Goal: Task Accomplishment & Management: Complete application form

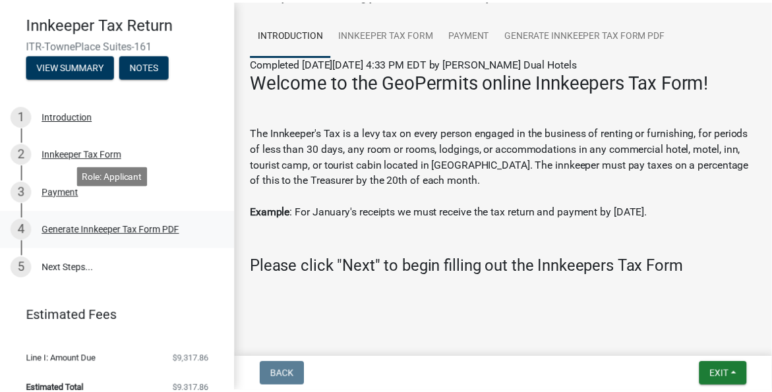
scroll to position [50, 0]
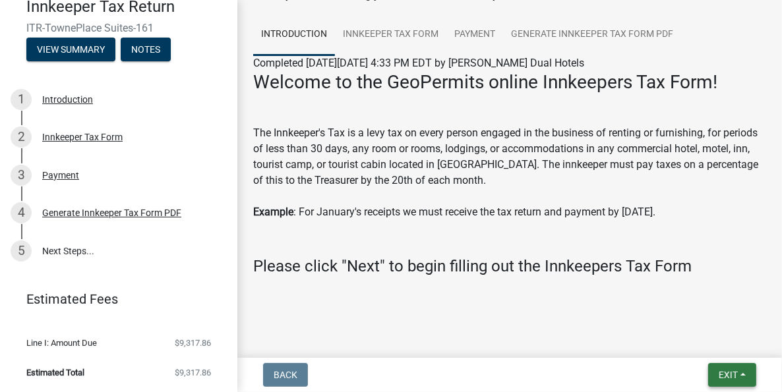
click at [729, 376] on span "Exit" at bounding box center [728, 375] width 19 height 11
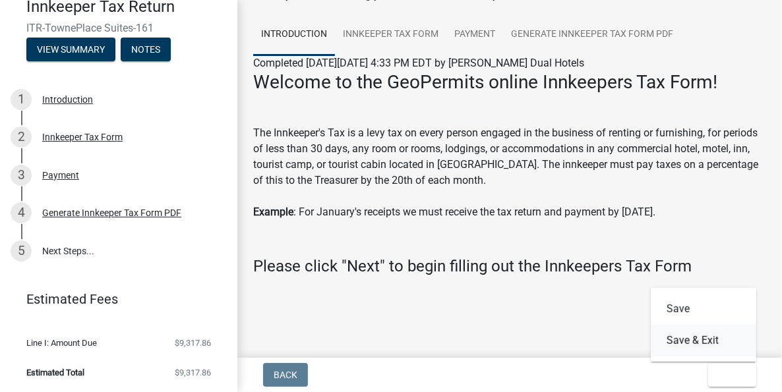
click at [686, 343] on button "Save & Exit" at bounding box center [703, 341] width 105 height 32
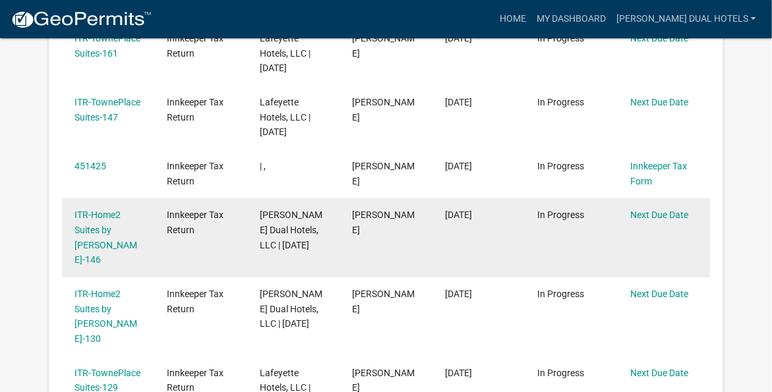
scroll to position [307, 0]
click at [651, 215] on link "Next Due Date" at bounding box center [659, 214] width 58 height 11
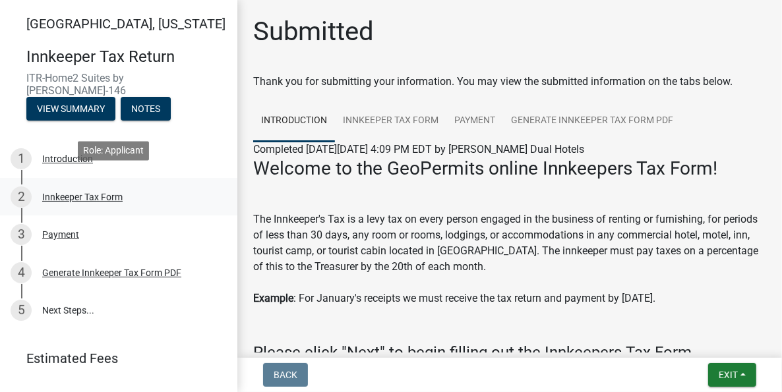
click at [73, 192] on div "Innkeeper Tax Form" at bounding box center [82, 196] width 80 height 9
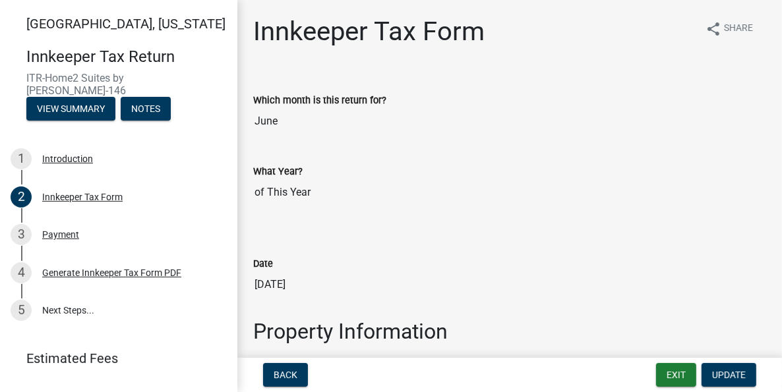
click at [265, 125] on input "June" at bounding box center [509, 121] width 513 height 26
click at [676, 375] on button "Exit" at bounding box center [676, 375] width 40 height 24
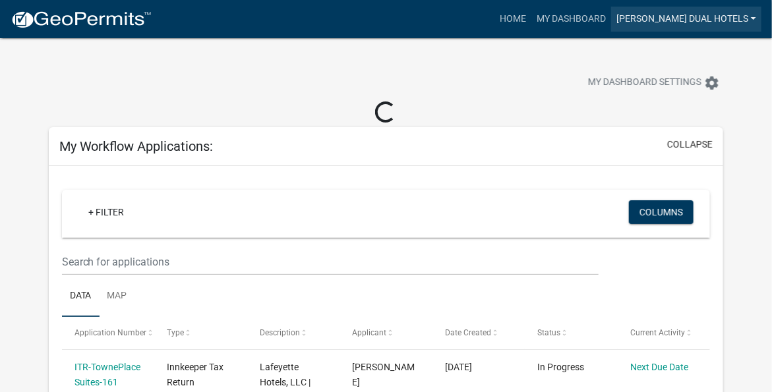
click at [697, 19] on link "[PERSON_NAME] Dual Hotels" at bounding box center [686, 19] width 150 height 25
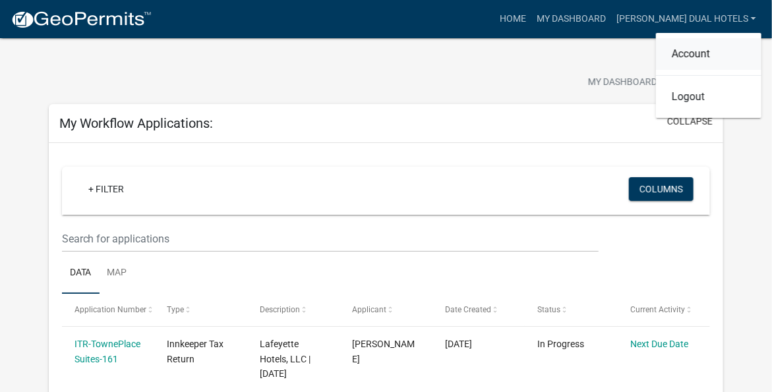
click at [700, 54] on link "Account" at bounding box center [708, 54] width 105 height 32
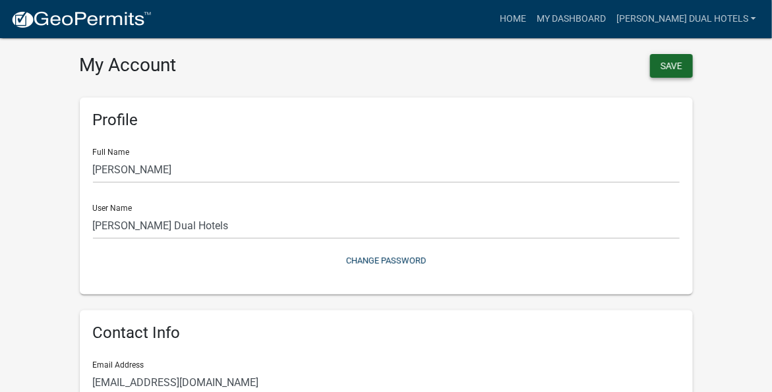
click at [678, 62] on button "Save" at bounding box center [671, 66] width 43 height 24
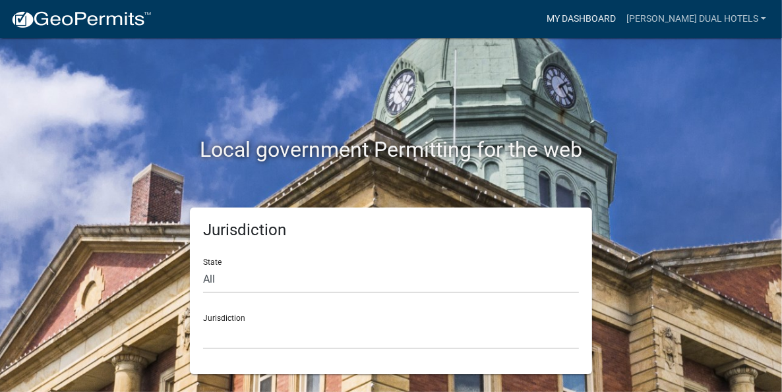
click at [592, 20] on link "My Dashboard" at bounding box center [581, 19] width 80 height 25
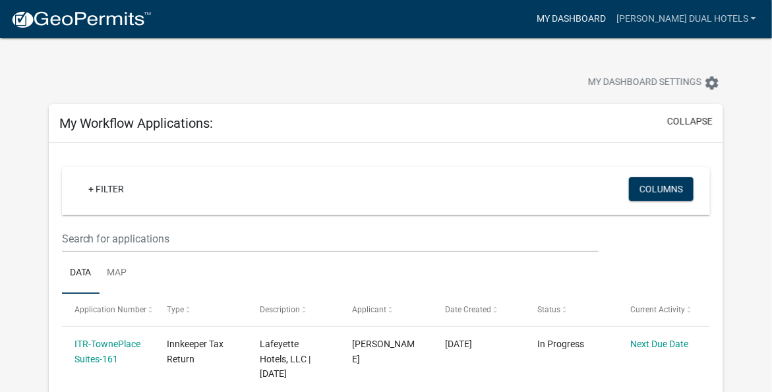
click at [607, 18] on link "My Dashboard" at bounding box center [571, 19] width 80 height 25
click at [669, 19] on link "[PERSON_NAME] Dual Hotels" at bounding box center [686, 19] width 150 height 25
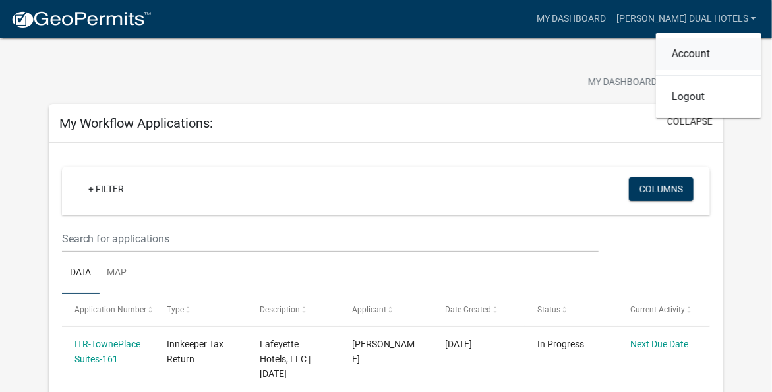
click at [686, 57] on link "Account" at bounding box center [708, 54] width 105 height 32
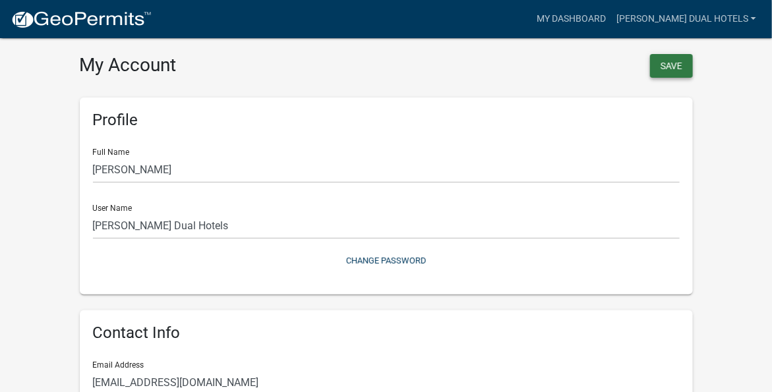
click at [672, 67] on button "Save" at bounding box center [671, 66] width 43 height 24
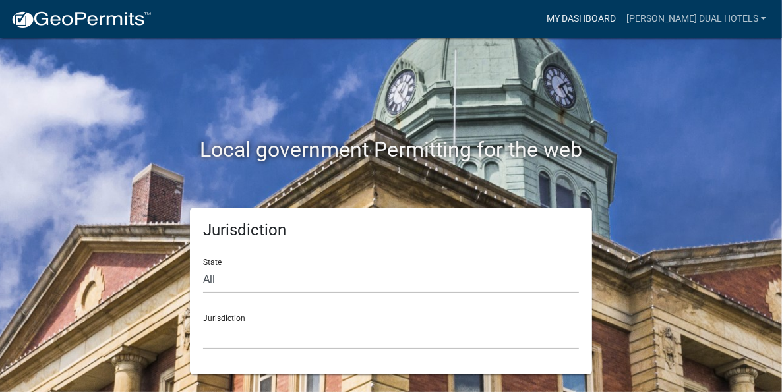
click at [604, 18] on link "My Dashboard" at bounding box center [581, 19] width 80 height 25
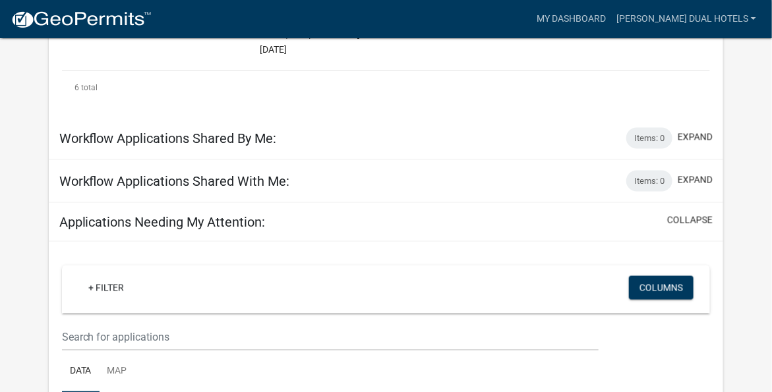
scroll to position [636, 0]
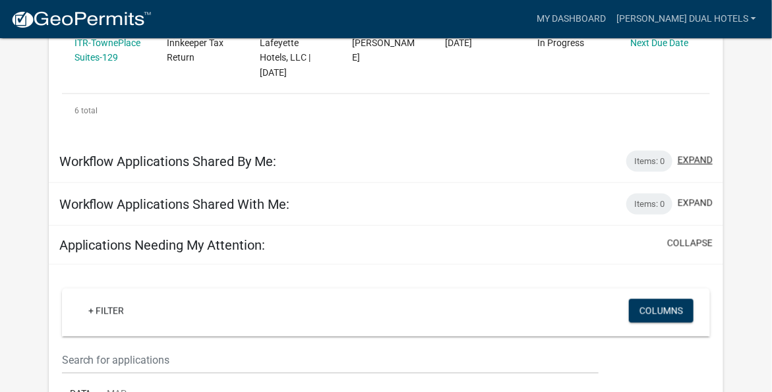
click at [693, 154] on button "expand" at bounding box center [695, 161] width 35 height 14
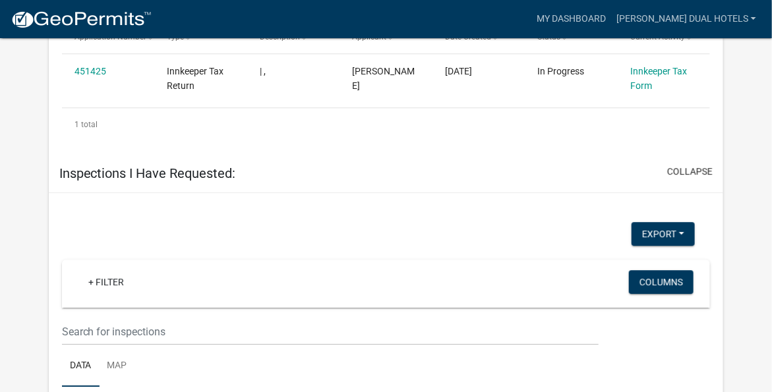
scroll to position [1181, 0]
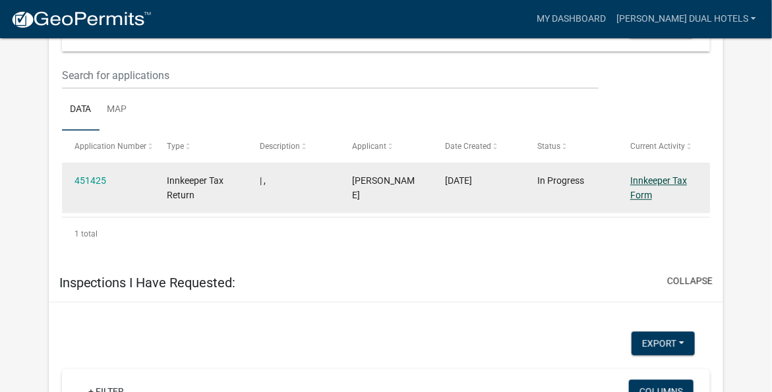
click at [637, 175] on link "Innkeeper Tax Form" at bounding box center [658, 188] width 57 height 26
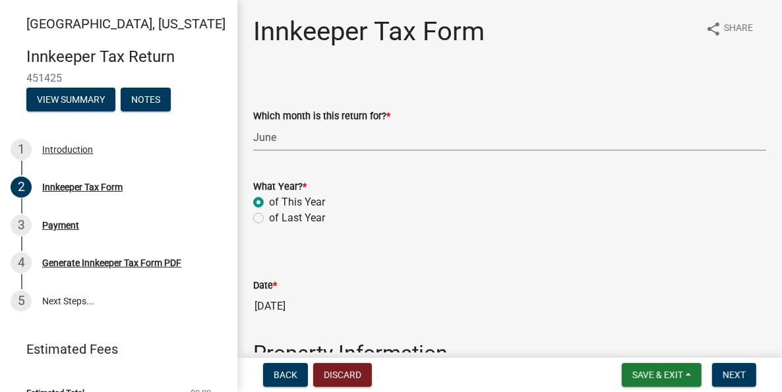
click at [287, 140] on select "Select Item... January February March April May June July August September Octo…" at bounding box center [509, 137] width 513 height 27
click at [253, 124] on select "Select Item... January February March April May June July August September Octo…" at bounding box center [509, 137] width 513 height 27
select select "3682557b-11f2-4064-b923-757c2ab608b9"
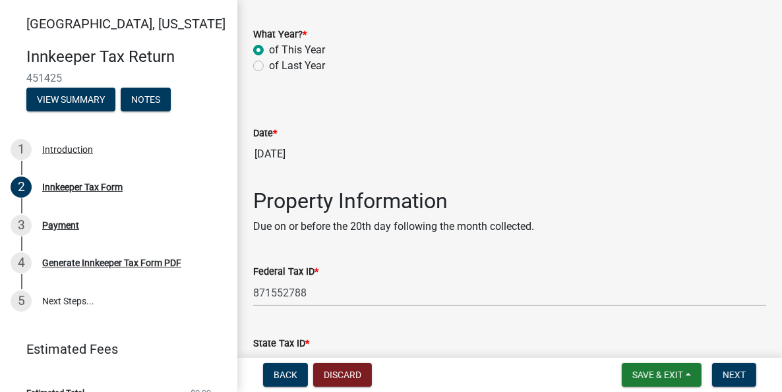
scroll to position [198, 0]
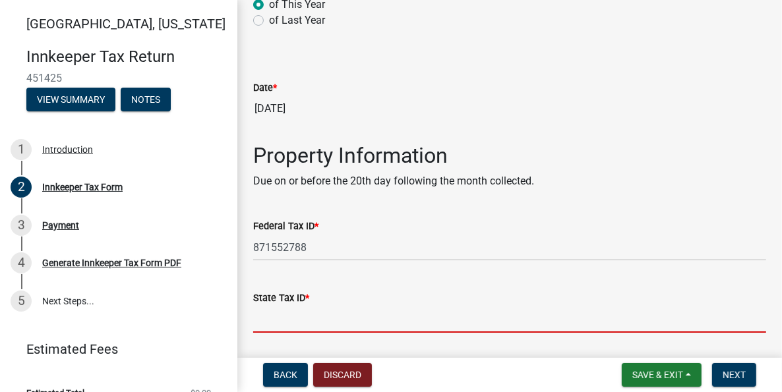
click at [295, 325] on input "State Tax ID *" at bounding box center [509, 319] width 513 height 27
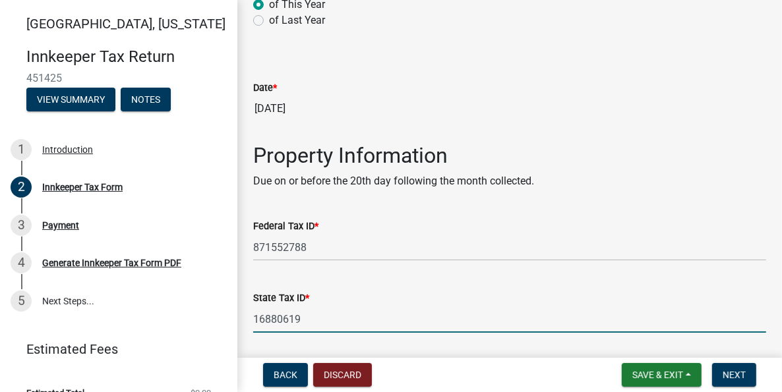
type input "16880619"
click at [368, 299] on div "State Tax ID *" at bounding box center [509, 298] width 513 height 16
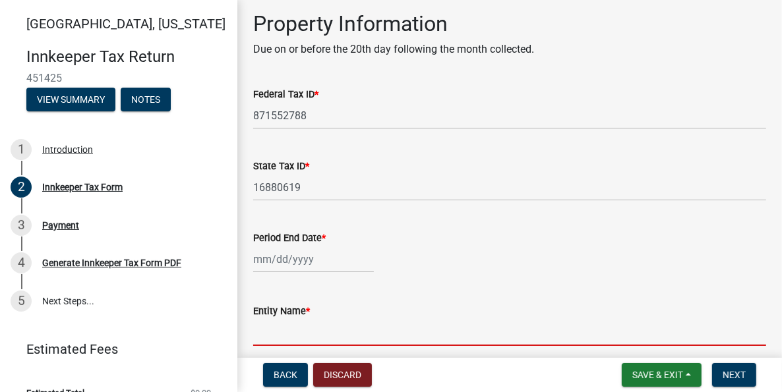
click at [357, 327] on input "Entity Name *" at bounding box center [509, 332] width 513 height 27
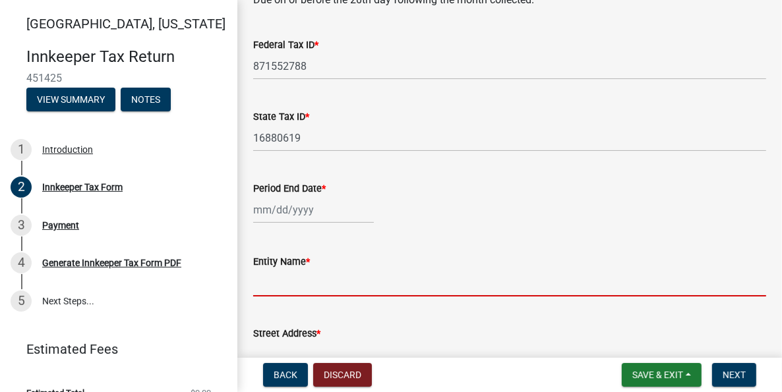
scroll to position [396, 0]
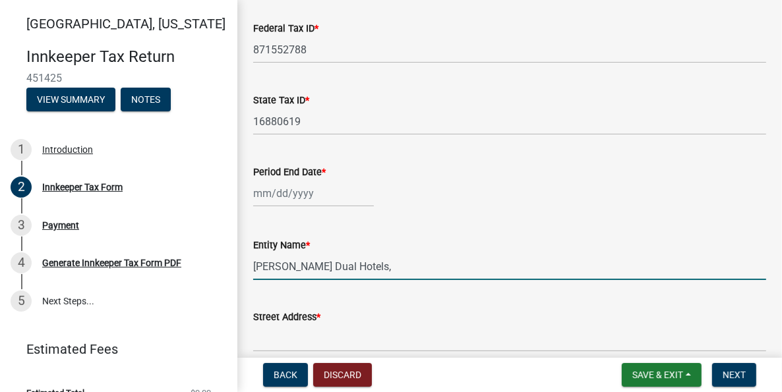
type input "[PERSON_NAME] Dual Hotels, LLC"
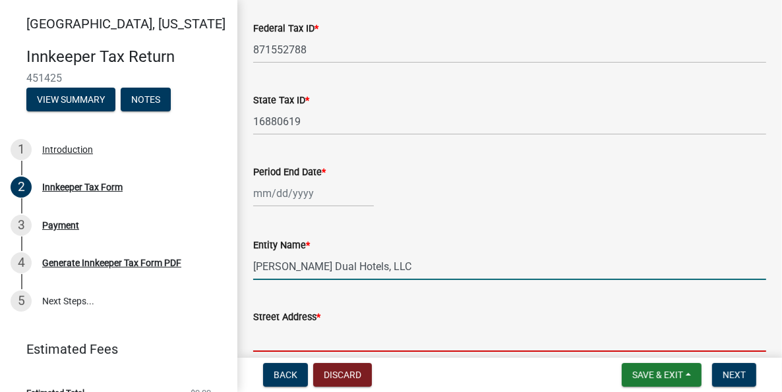
click at [398, 347] on input "Street Address *" at bounding box center [509, 338] width 513 height 27
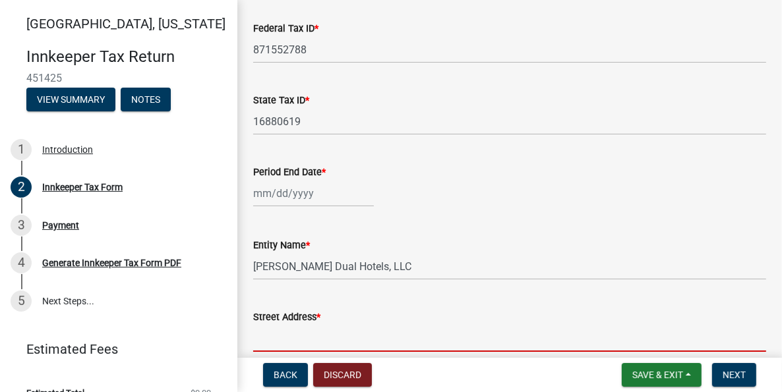
type input "[STREET_ADDRESS]"
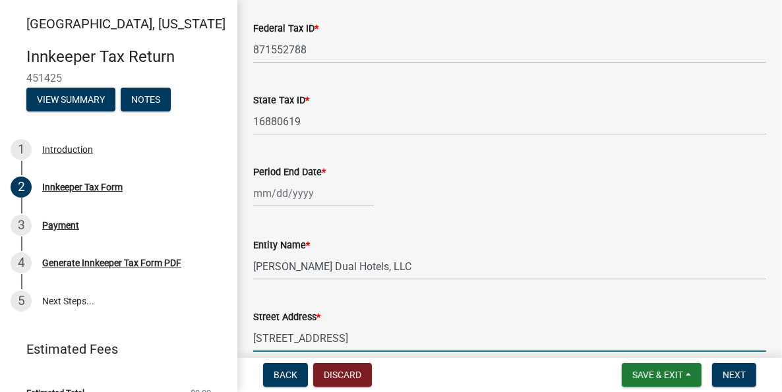
type input "[GEOGRAPHIC_DATA]"
type input "IN"
type input "47906"
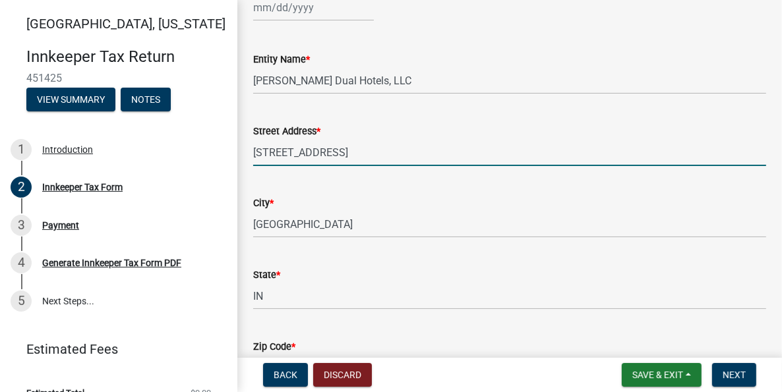
scroll to position [725, 0]
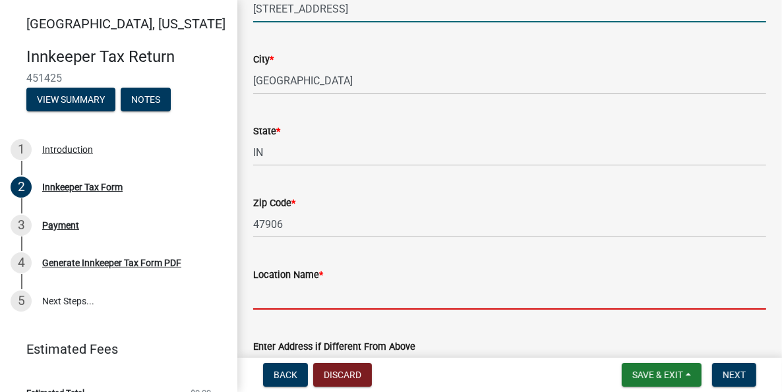
click at [366, 297] on input "Location Name *" at bounding box center [509, 296] width 513 height 27
type input "Home2 Suites by [PERSON_NAME]"
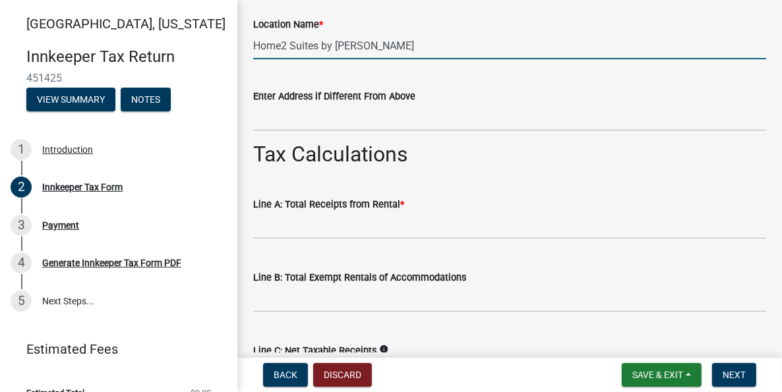
scroll to position [989, 0]
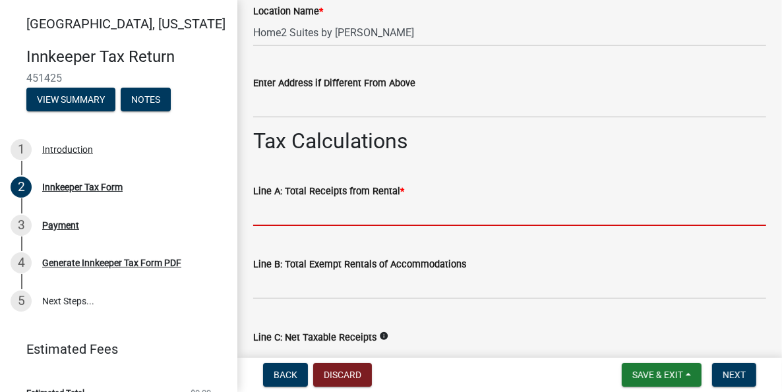
click at [364, 211] on input "text" at bounding box center [509, 212] width 513 height 27
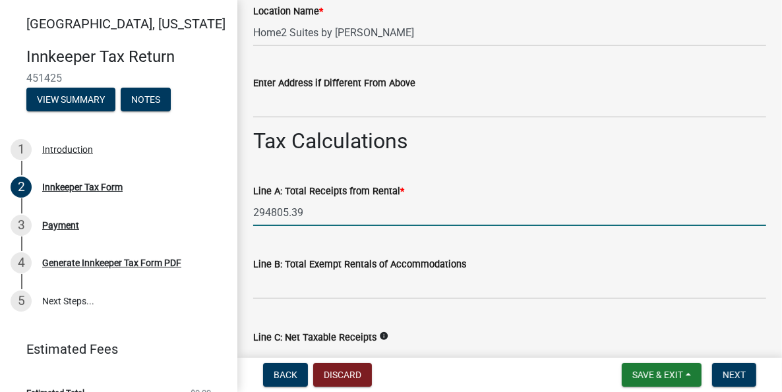
type input "294805.39"
click at [362, 288] on input "text" at bounding box center [509, 285] width 513 height 27
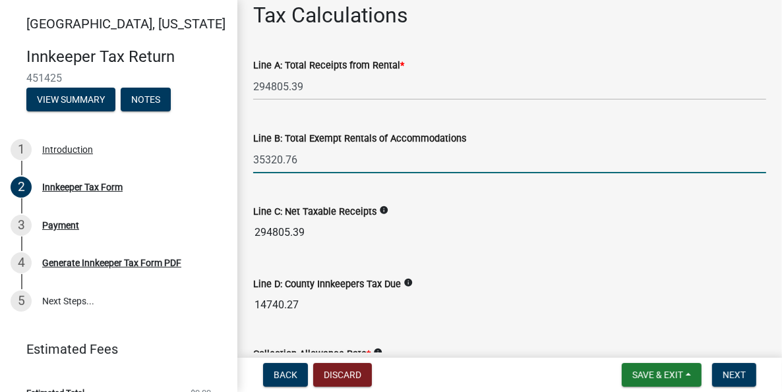
scroll to position [1121, 0]
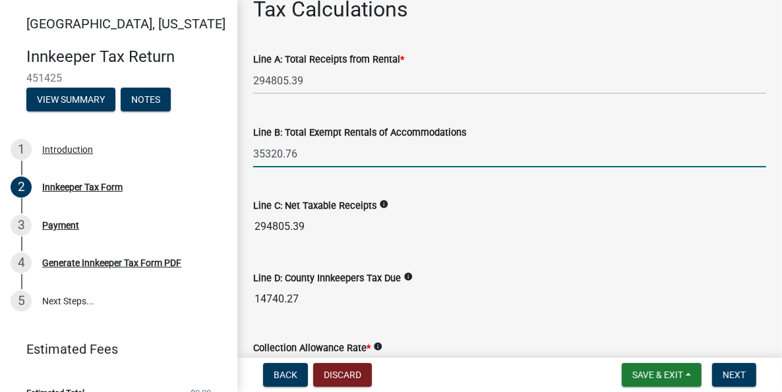
type input "35320.76"
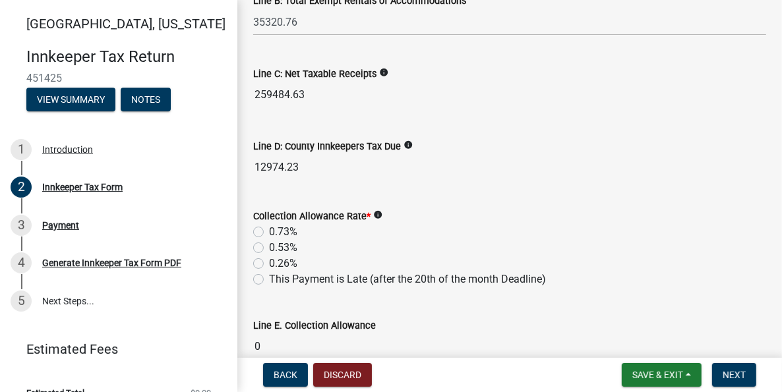
click at [264, 247] on div "0.53%" at bounding box center [509, 248] width 513 height 16
click at [269, 245] on label "0.53%" at bounding box center [283, 248] width 28 height 16
click at [269, 245] on input "0.53%" at bounding box center [273, 244] width 9 height 9
radio input "true"
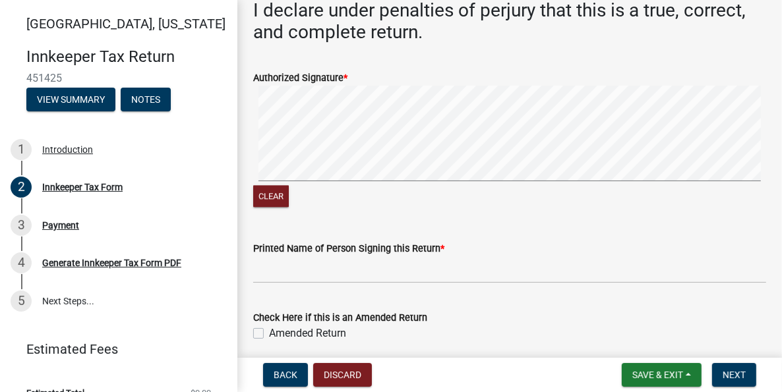
scroll to position [2109, 0]
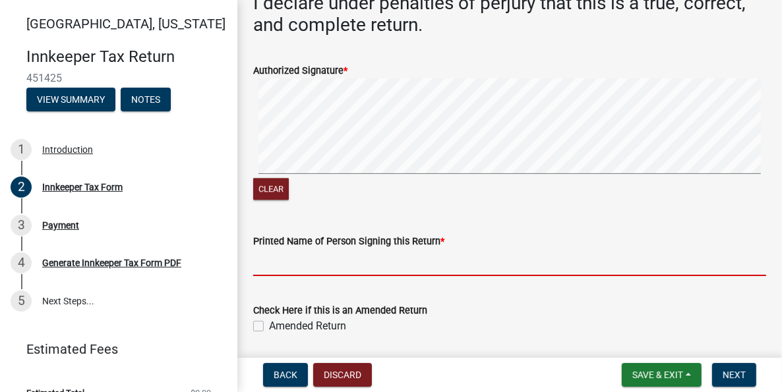
click at [375, 266] on input "Printed Name of Person Signing this Return *" at bounding box center [509, 262] width 513 height 27
type input "[PERSON_NAME]"
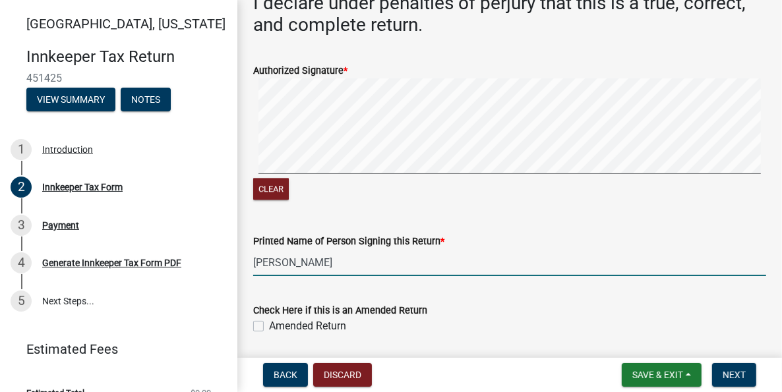
type input "6785412766"
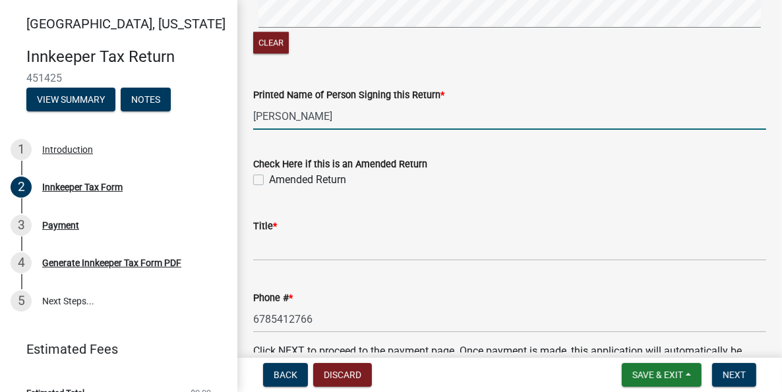
scroll to position [2307, 0]
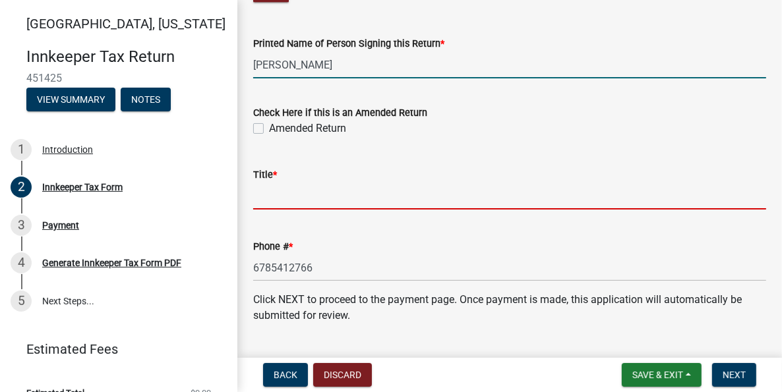
click at [293, 187] on input "Title *" at bounding box center [509, 196] width 513 height 27
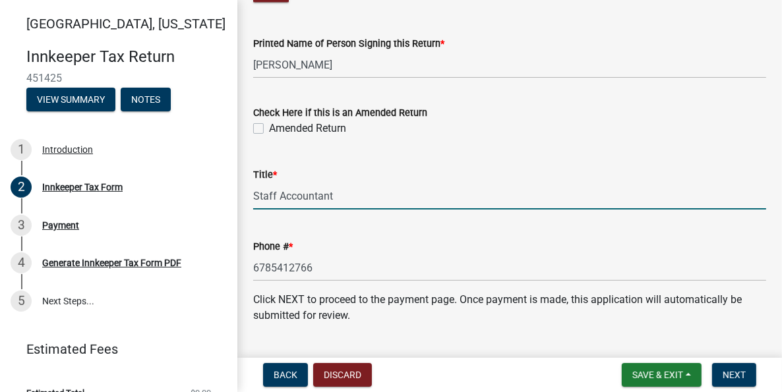
type input "Staff Accountant"
click at [396, 233] on div "Phone # * [PHONE_NUMBER]" at bounding box center [509, 250] width 513 height 61
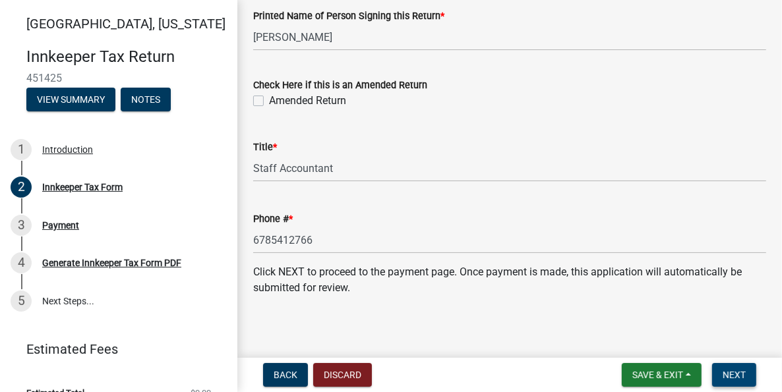
click at [728, 379] on span "Next" at bounding box center [733, 375] width 23 height 11
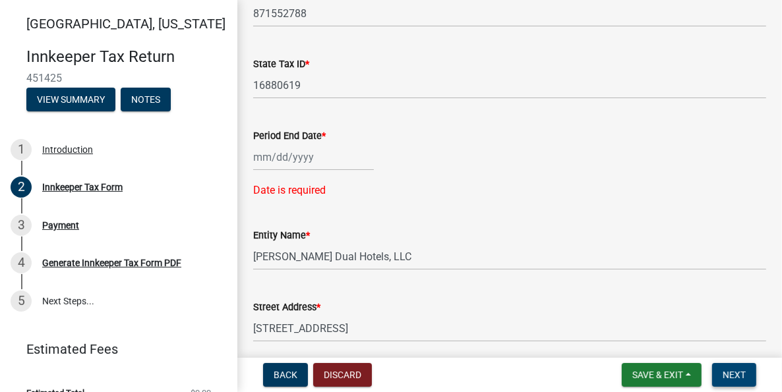
scroll to position [384, 0]
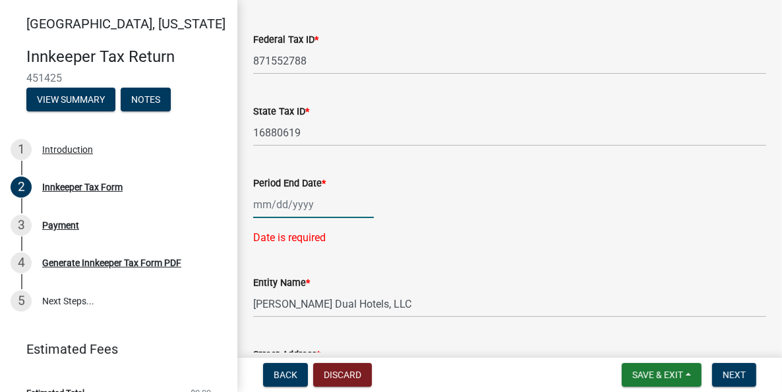
click at [256, 201] on div at bounding box center [313, 204] width 121 height 27
select select "8"
select select "2025"
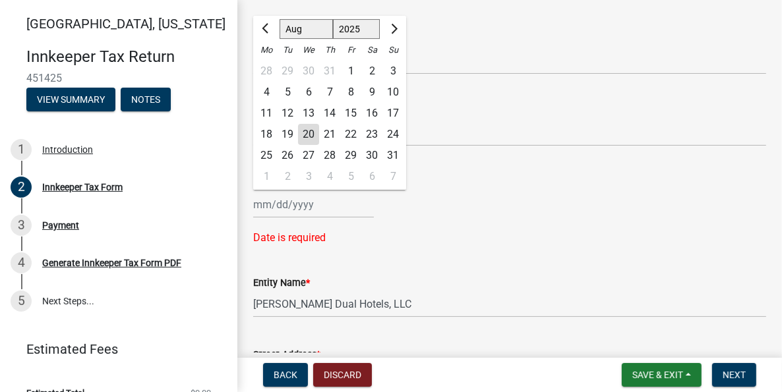
click at [303, 133] on div "20" at bounding box center [308, 135] width 21 height 21
type input "[DATE]"
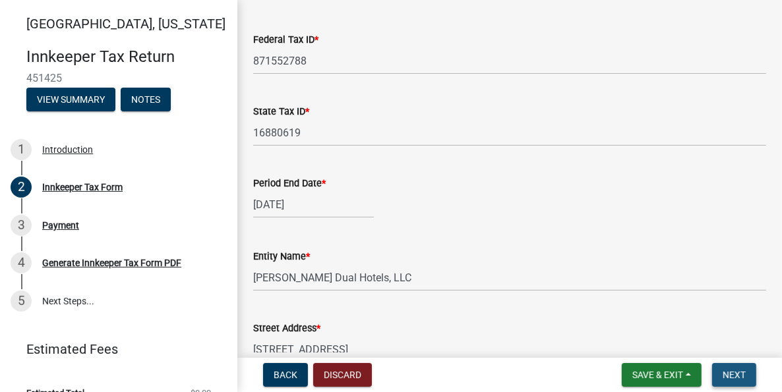
click at [736, 374] on span "Next" at bounding box center [733, 375] width 23 height 11
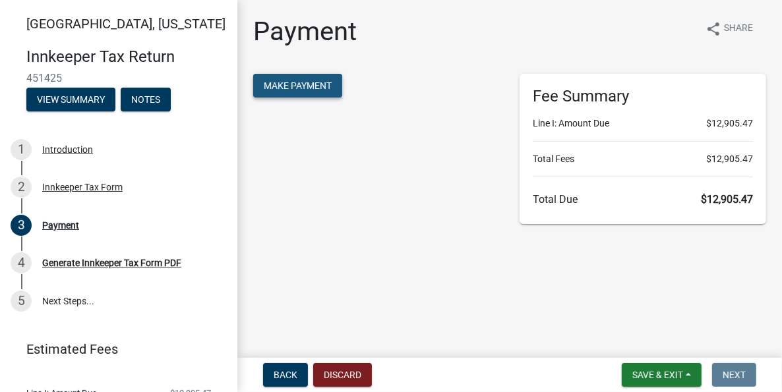
click at [290, 84] on span "Make Payment" at bounding box center [298, 85] width 68 height 11
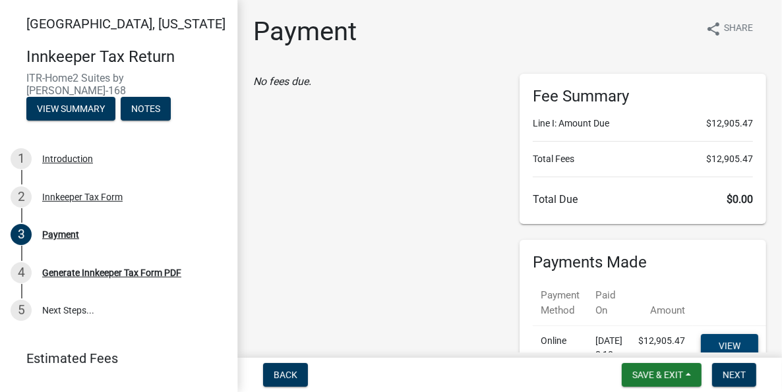
click at [724, 343] on link "View receipt" at bounding box center [729, 353] width 57 height 38
click at [82, 97] on button "View Summary" at bounding box center [70, 109] width 89 height 24
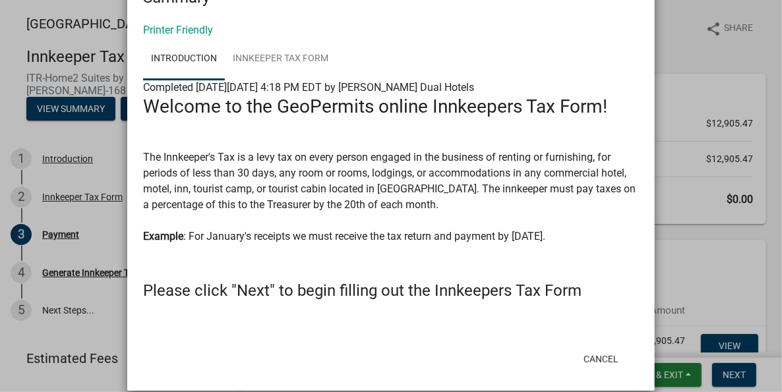
scroll to position [66, 0]
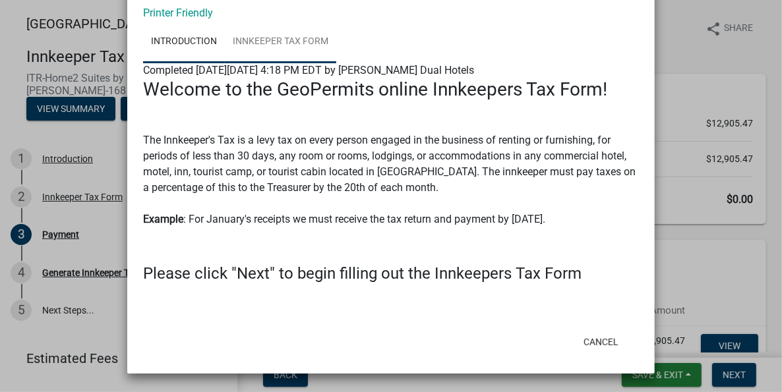
click at [267, 44] on link "Innkeeper Tax Form" at bounding box center [280, 42] width 111 height 42
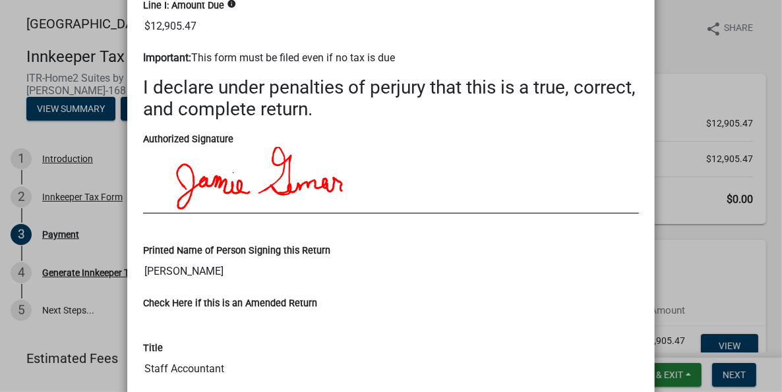
scroll to position [2238, 0]
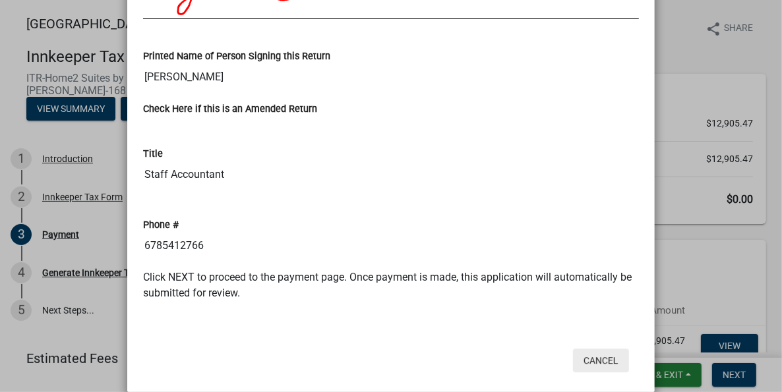
click at [594, 349] on button "Cancel" at bounding box center [601, 361] width 56 height 24
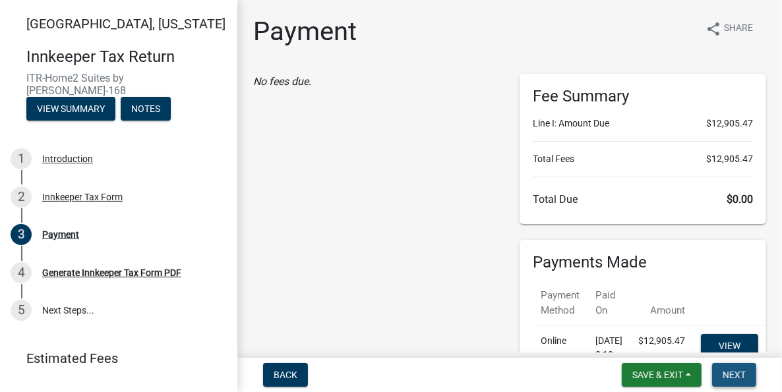
click at [734, 376] on span "Next" at bounding box center [733, 375] width 23 height 11
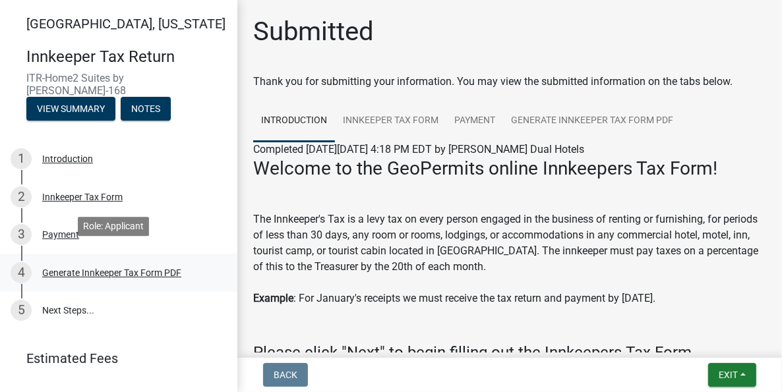
click at [100, 268] on div "Generate Innkeeper Tax Form PDF" at bounding box center [111, 272] width 139 height 9
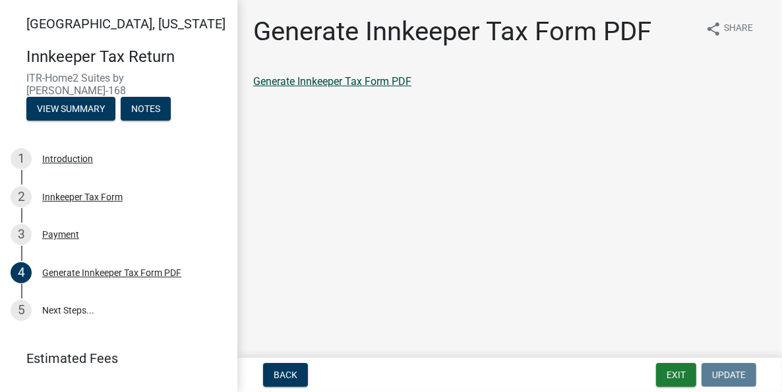
click at [304, 78] on link "Generate Innkeeper Tax Form PDF" at bounding box center [332, 81] width 158 height 13
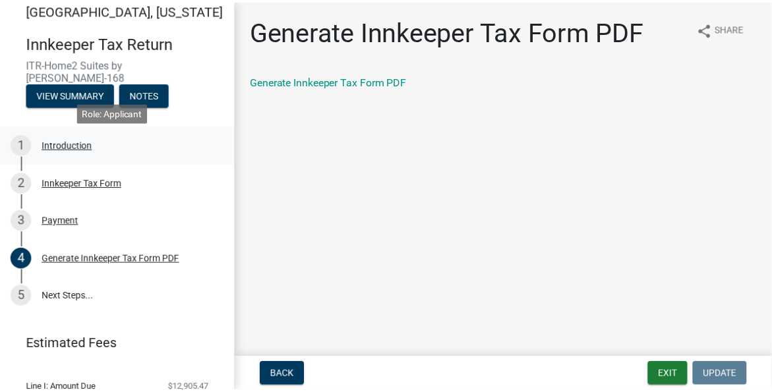
scroll to position [0, 0]
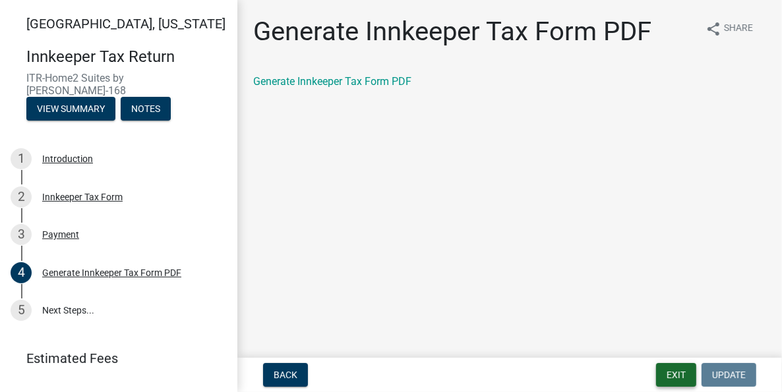
click at [677, 376] on button "Exit" at bounding box center [676, 375] width 40 height 24
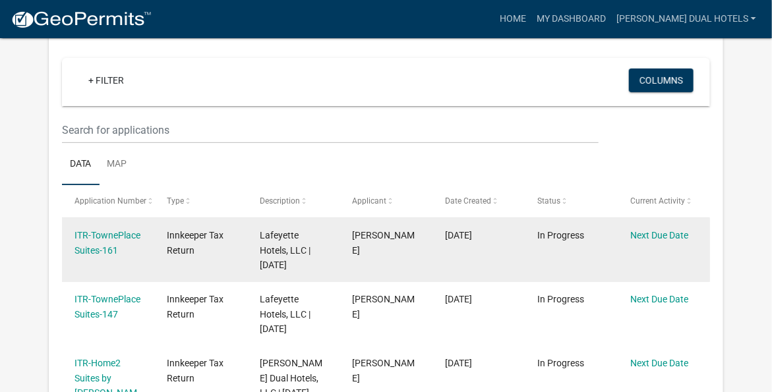
scroll to position [175, 0]
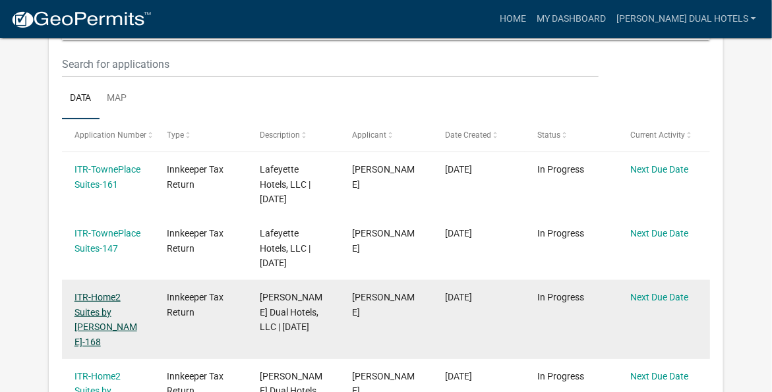
click at [94, 313] on link "ITR-Home2 Suites by Hilton-168" at bounding box center [105, 319] width 63 height 55
